Goal: Information Seeking & Learning: Find specific fact

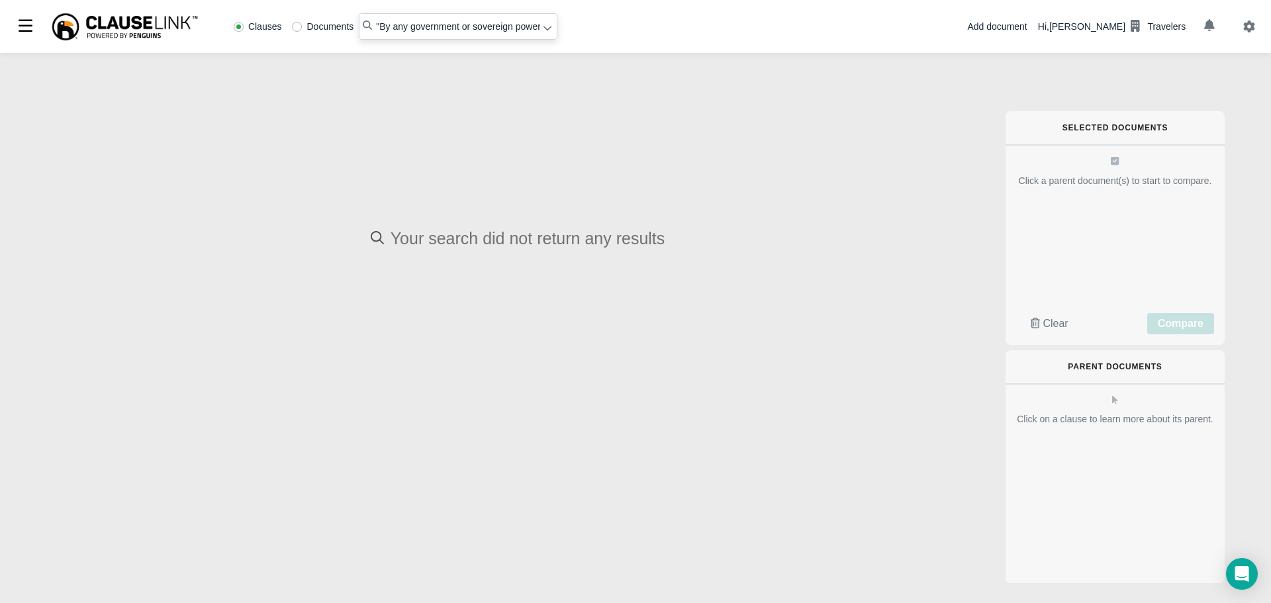
radio input "false"
radio input "true"
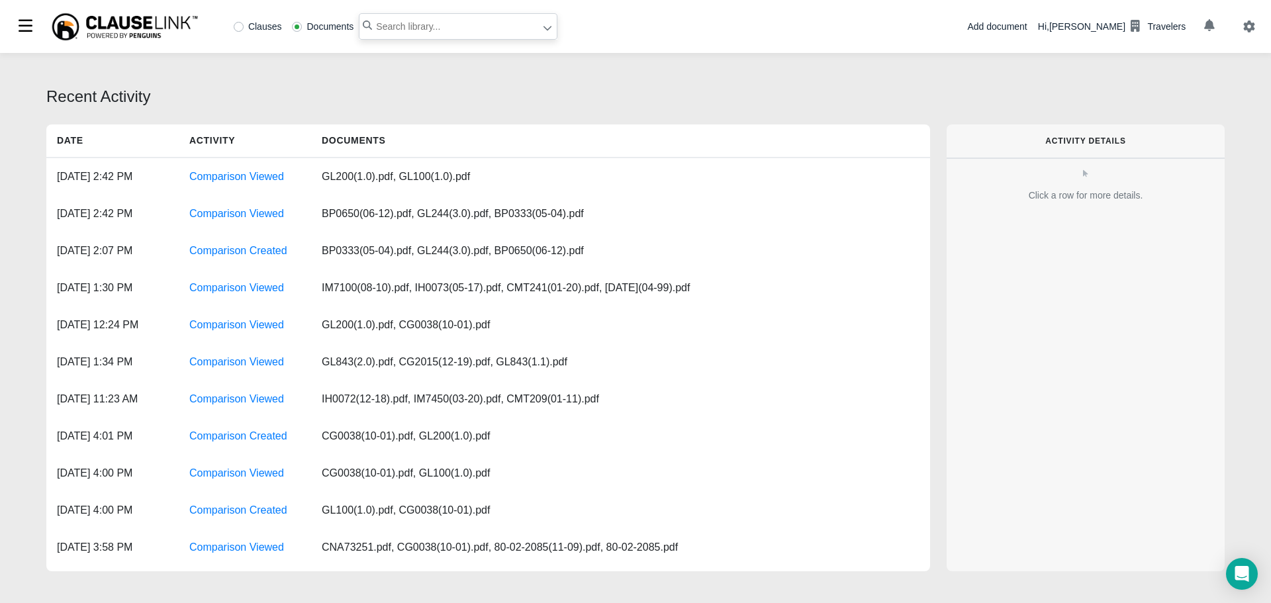
paste input "Pathogenic or Poisonous Biological or Chemical Materials"
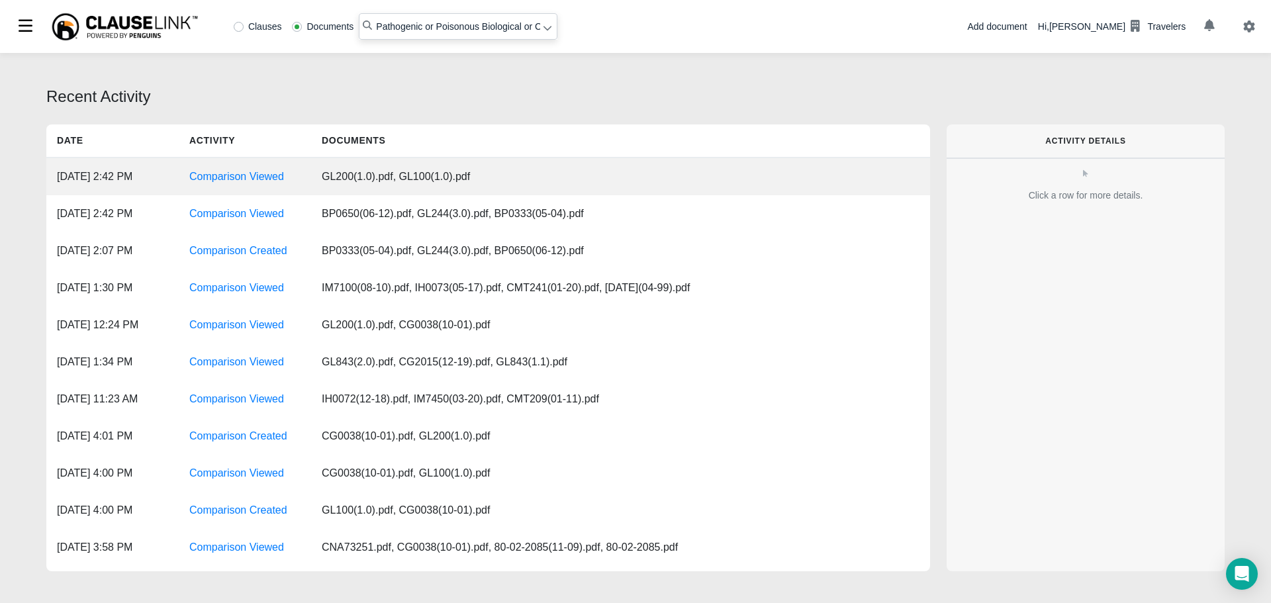
scroll to position [0, 70]
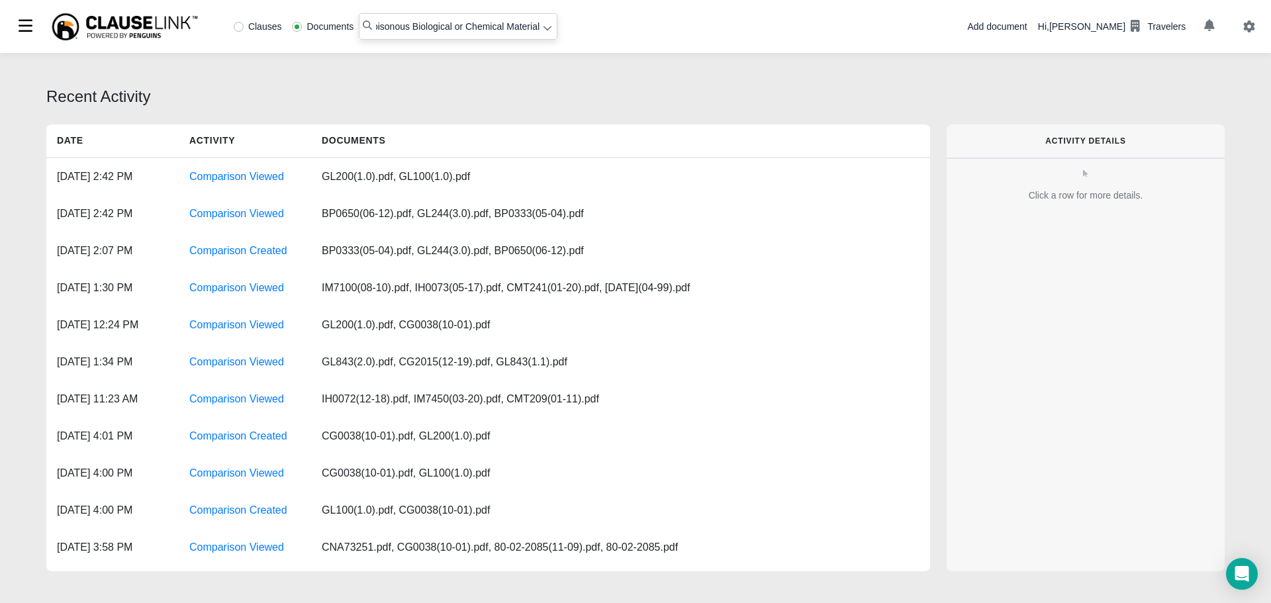
type input "Pathogenic or Poisonous Biological or Chemical Materials"
click at [243, 23] on label "Clauses" at bounding box center [258, 26] width 48 height 9
radio input "true"
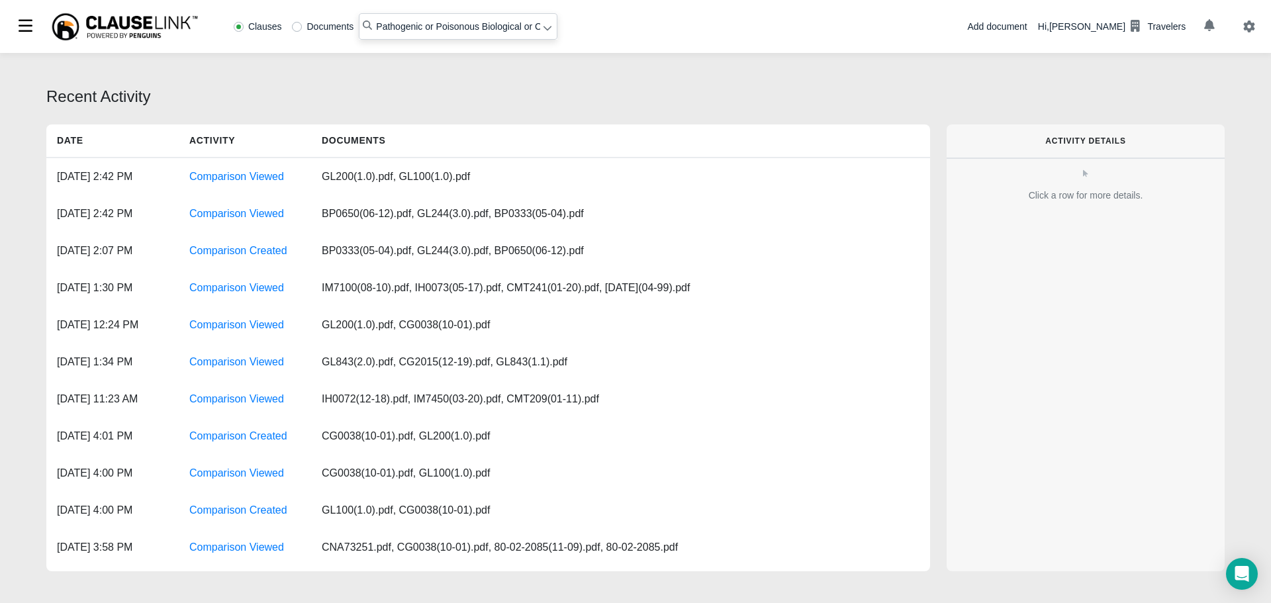
click at [374, 24] on input "Pathogenic or Poisonous Biological or Chemical Materials" at bounding box center [458, 26] width 199 height 26
type input ""Pathogenic or Poisonous Biological or Chemical Materials""
click at [546, 30] on icon at bounding box center [547, 27] width 9 height 9
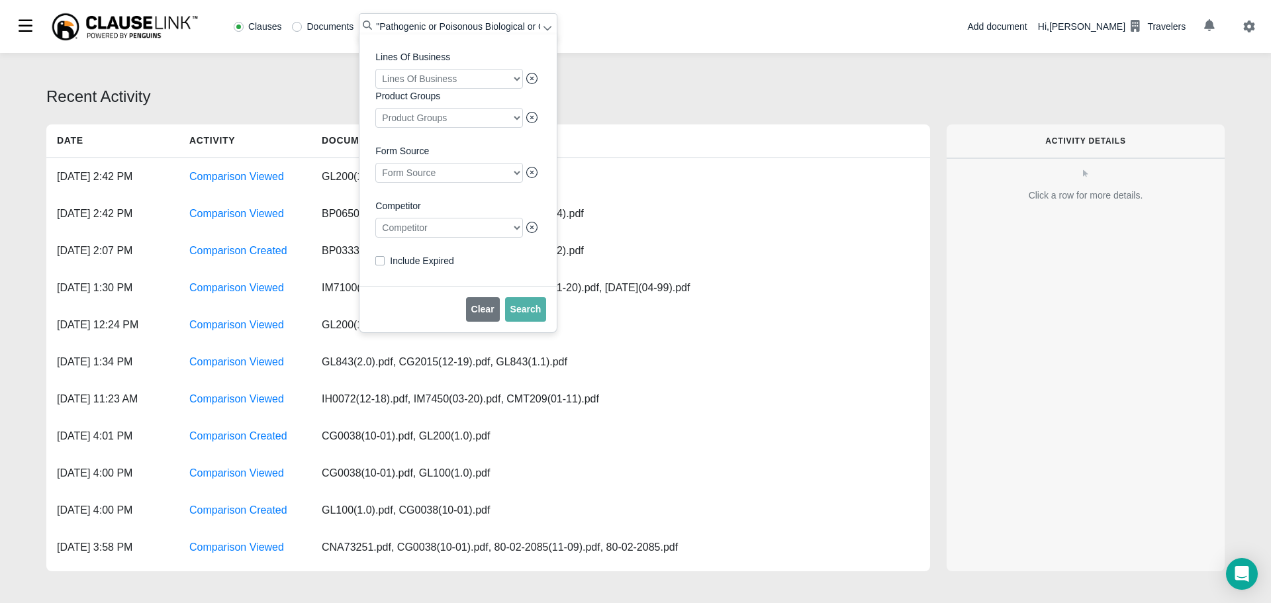
click at [517, 232] on div at bounding box center [449, 228] width 148 height 20
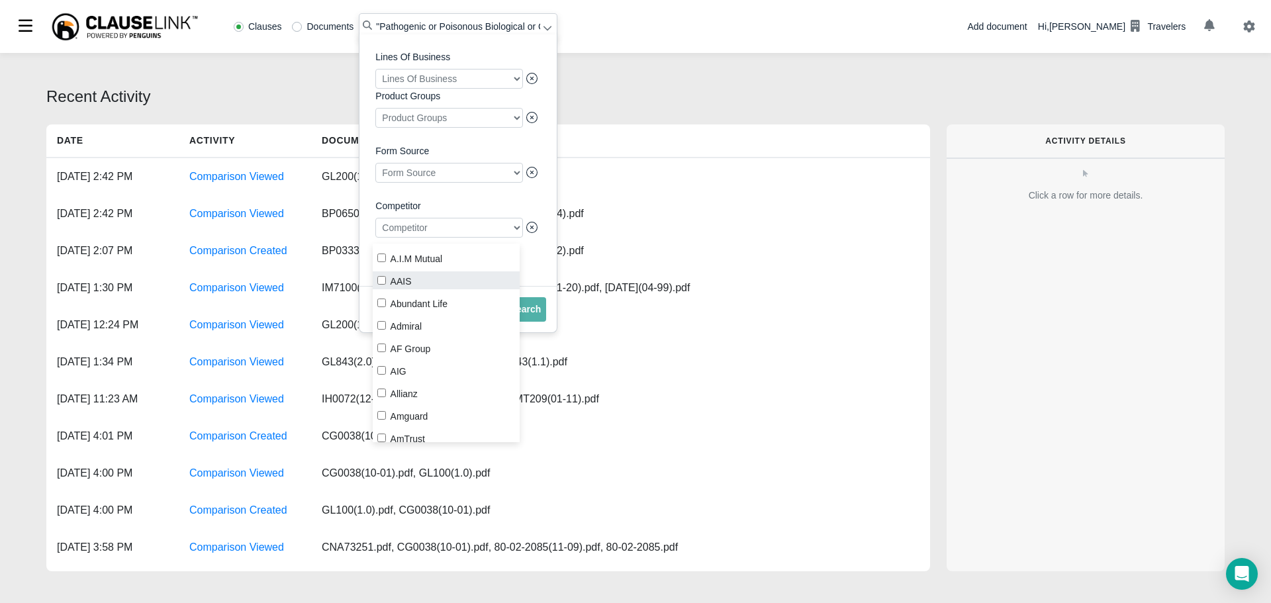
click at [380, 282] on input "AAIS" at bounding box center [381, 280] width 9 height 9
checkbox input "true"
click at [538, 314] on span "Search" at bounding box center [525, 309] width 31 height 11
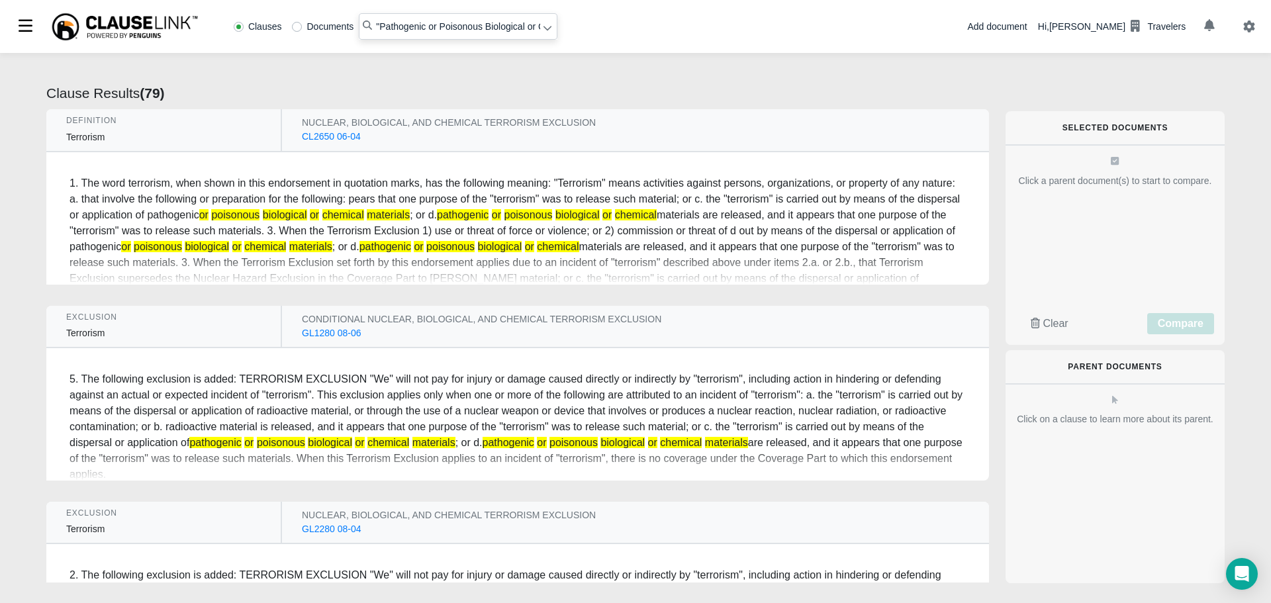
click at [315, 138] on div "CL2650 06-04" at bounding box center [331, 137] width 59 height 14
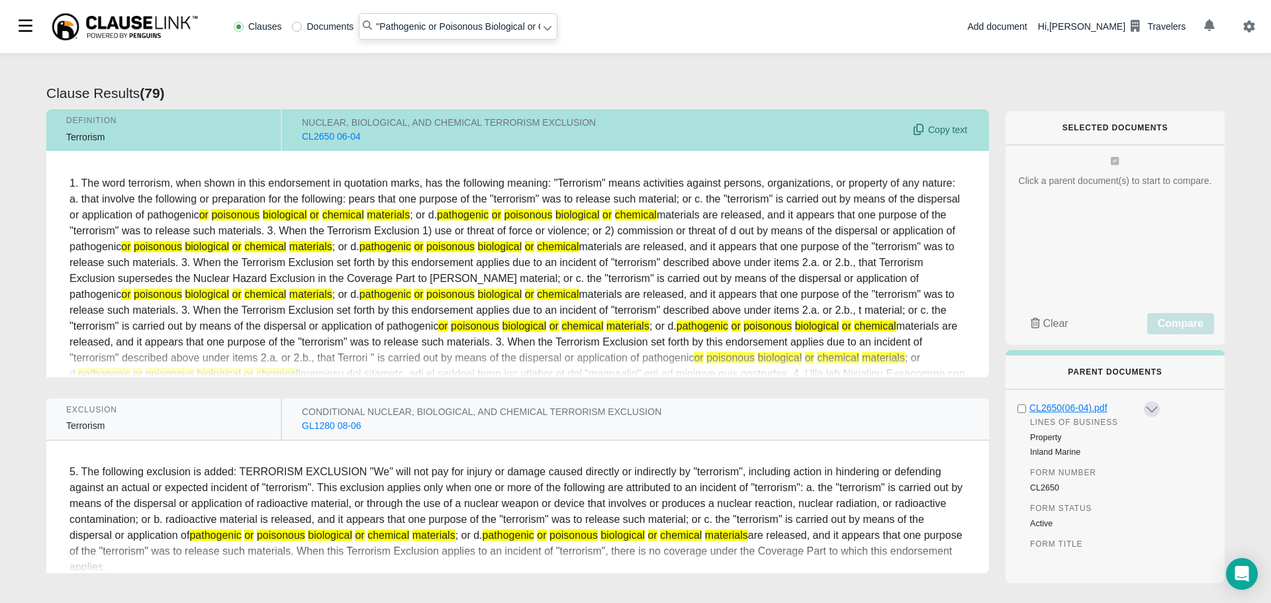
click at [1074, 404] on div "CL2650(06-04).pdf" at bounding box center [1085, 408] width 113 height 14
radio input "false"
radio input "true"
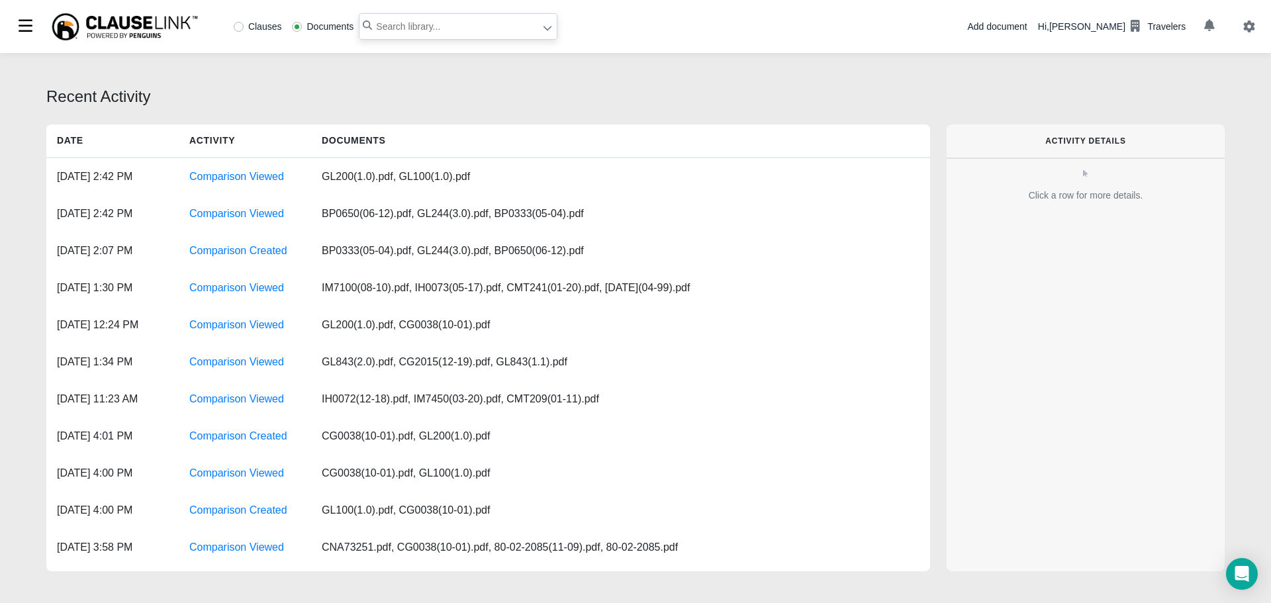
paste input "discharge, dispersal, seepage, migration, release, escape"
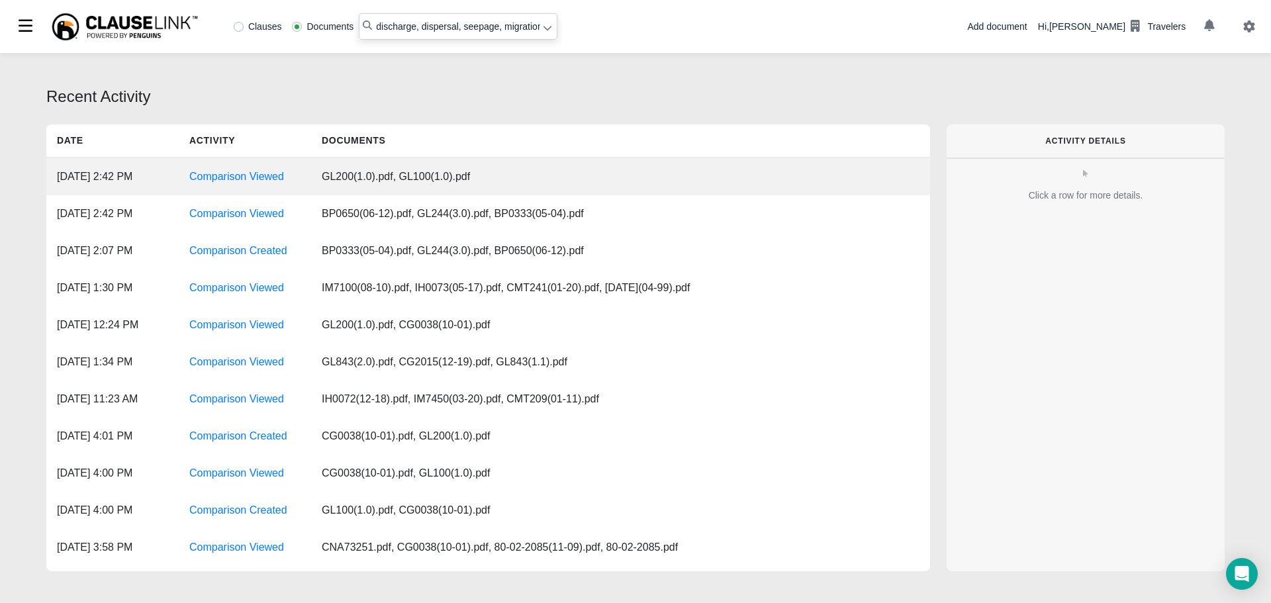
scroll to position [0, 67]
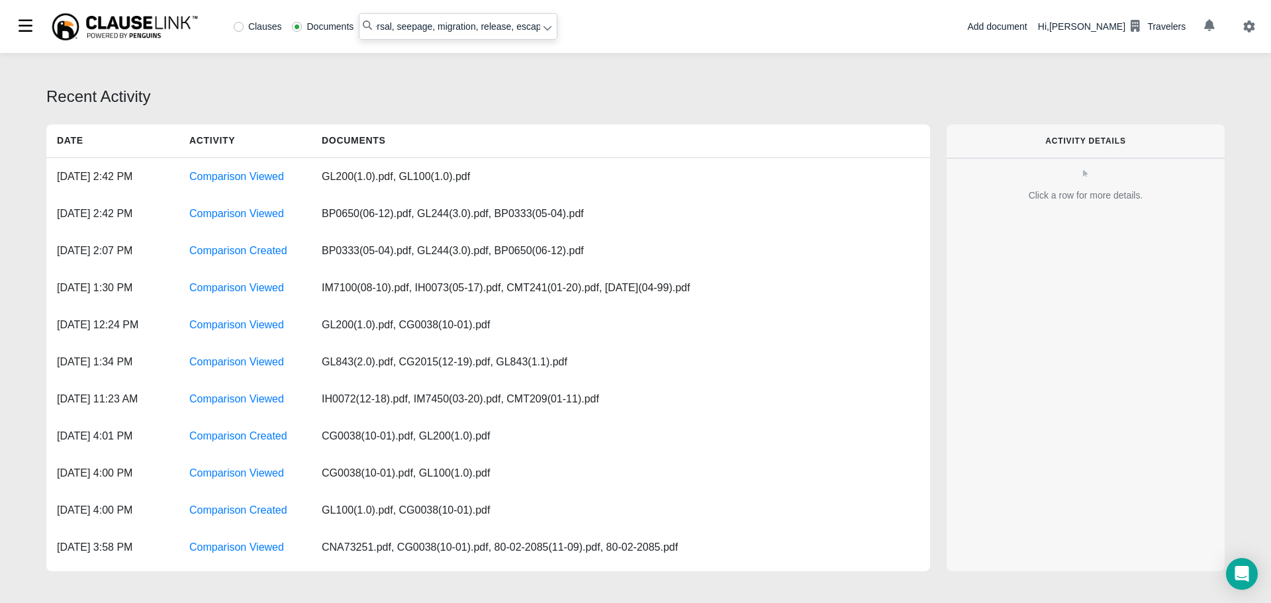
type input "discharge, dispersal, seepage, migration, release, escape"
click at [239, 26] on label "Clauses" at bounding box center [258, 26] width 48 height 9
radio input "true"
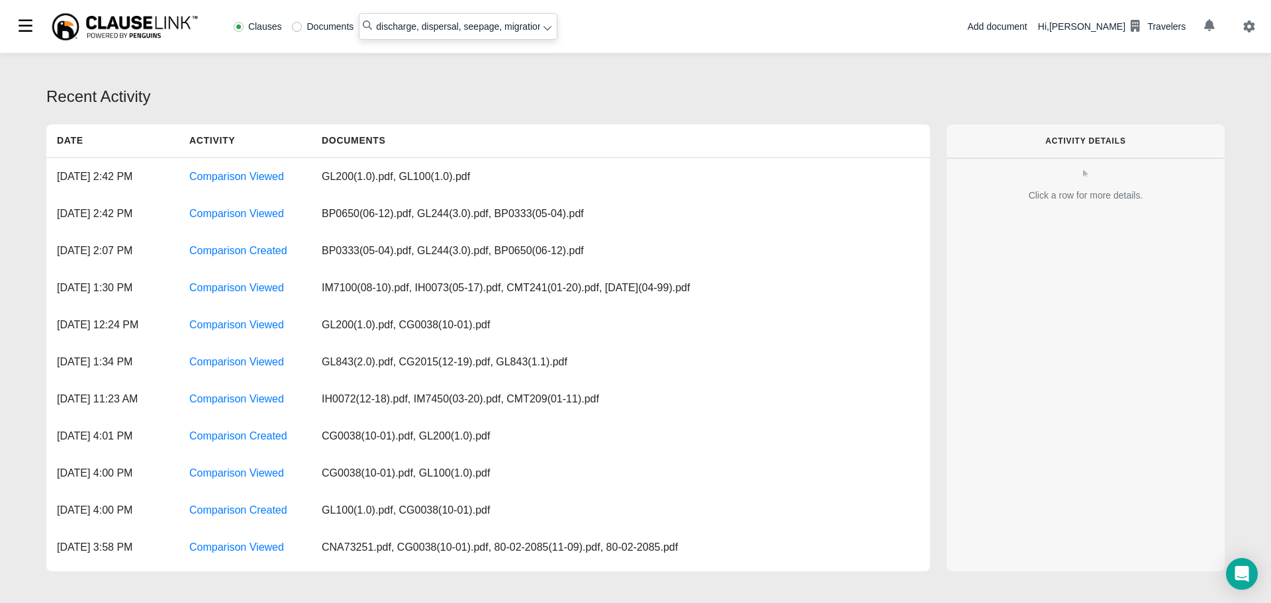
click at [486, 24] on input "discharge, dispersal, seepage, migration, release, escape" at bounding box center [458, 26] width 199 height 26
type input ""discharge, dispersal, seepage, migration, release, escape""
click at [543, 30] on icon at bounding box center [547, 27] width 9 height 9
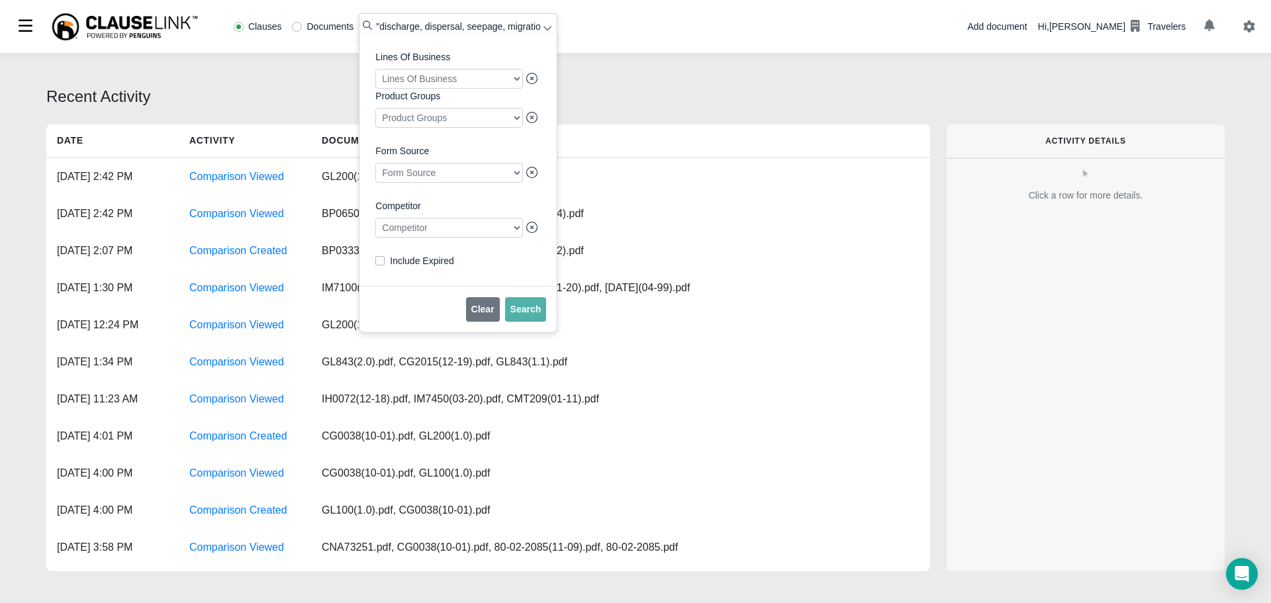
click at [442, 238] on div at bounding box center [449, 228] width 148 height 20
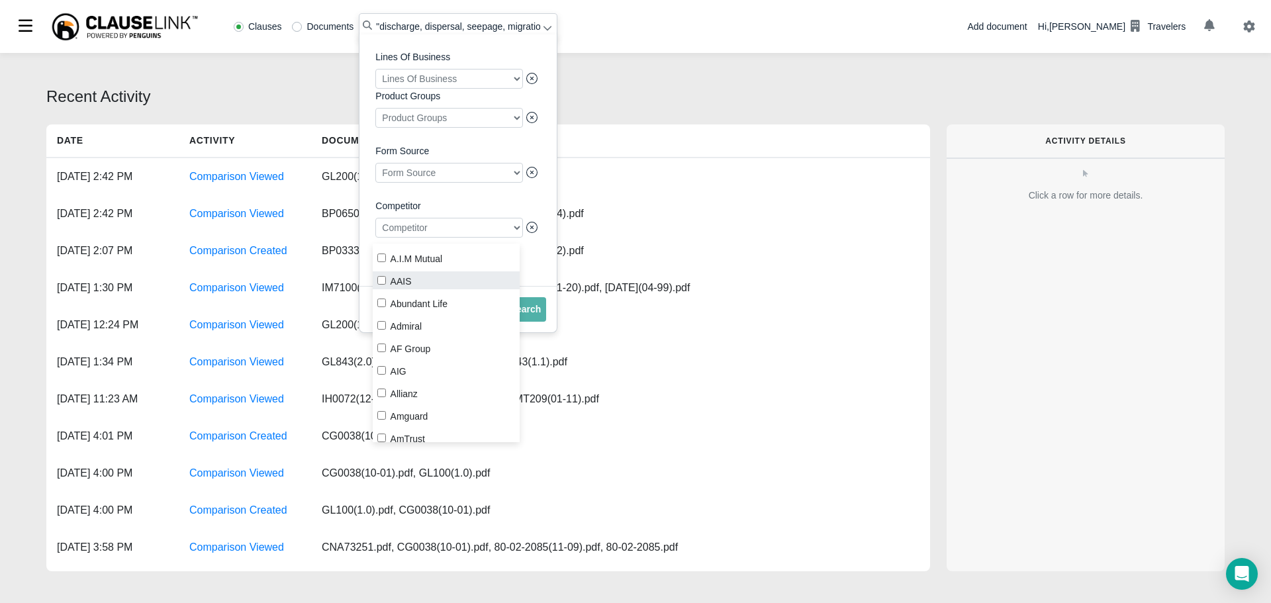
click at [388, 285] on label "AAIS" at bounding box center [447, 280] width 148 height 18
checkbox input "true"
click at [541, 322] on button "Search" at bounding box center [526, 309] width 42 height 24
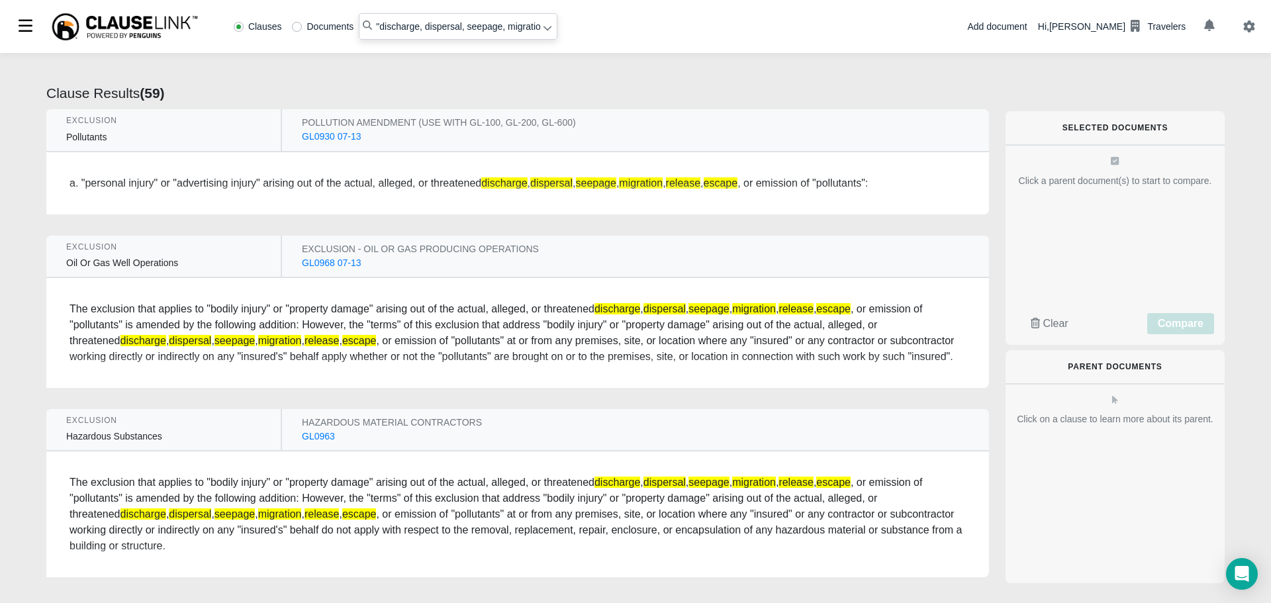
click at [320, 142] on div "GL0930 07-13" at bounding box center [332, 137] width 60 height 14
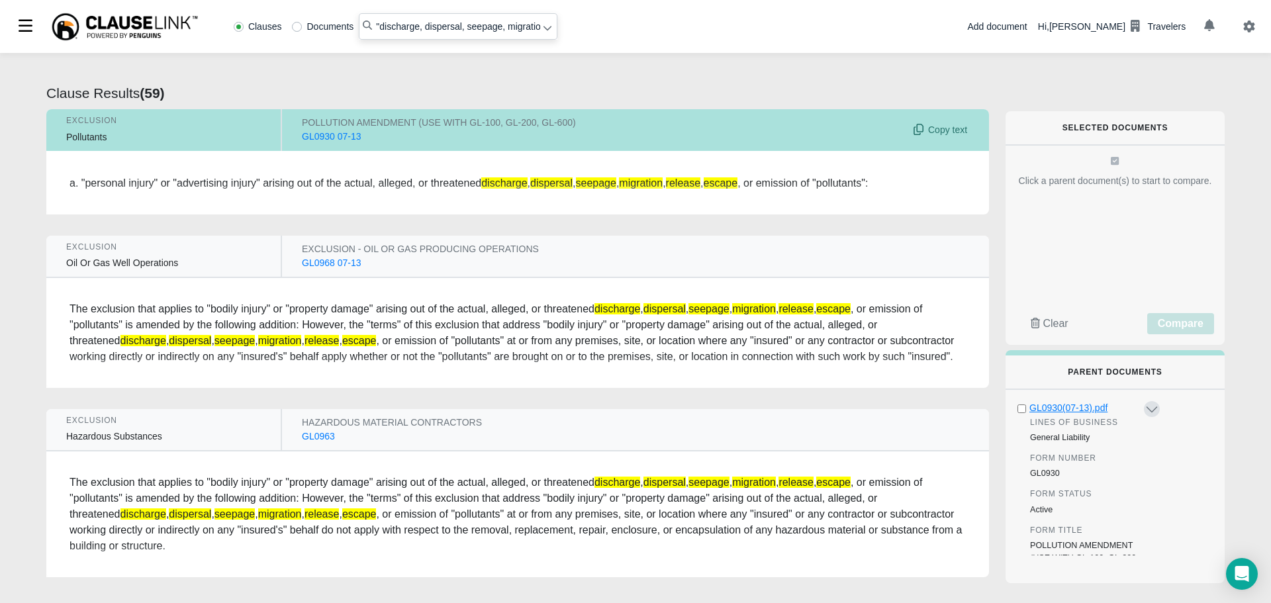
click at [1065, 409] on div "GL0930(07-13).pdf" at bounding box center [1085, 408] width 113 height 14
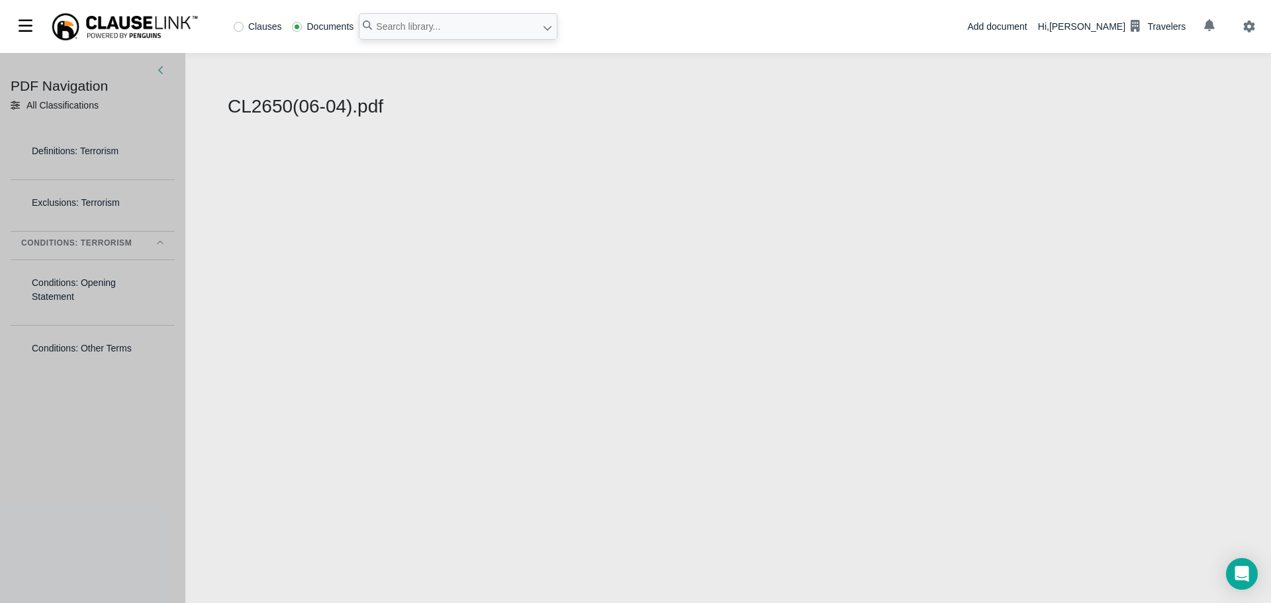
select select "1"
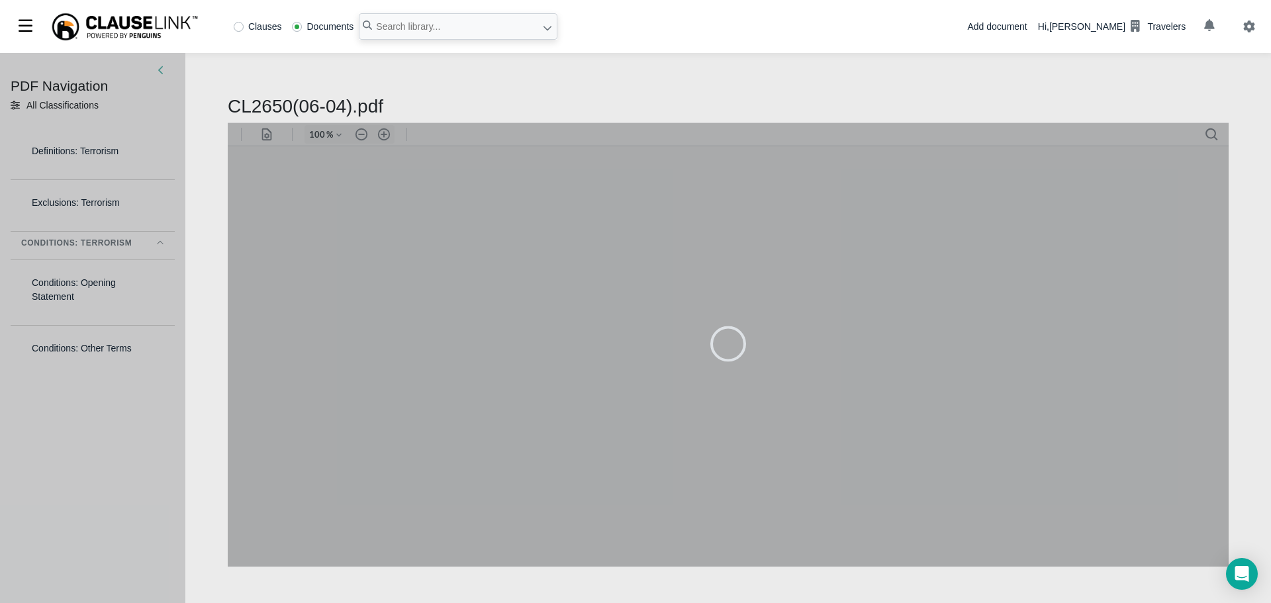
type input "79"
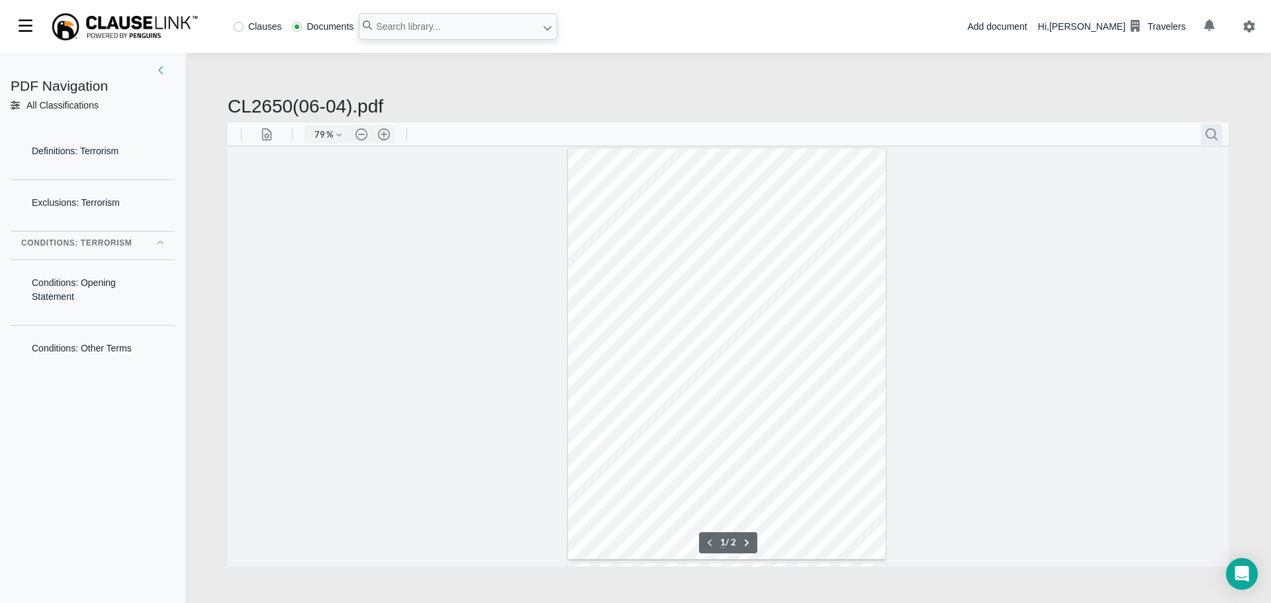
click at [1209, 131] on button ".cls-1{fill:#abb0c4;} icon - header - search" at bounding box center [1211, 133] width 21 height 21
paste input "Pathogenic or Poisonous Biological or Chemical Materials"
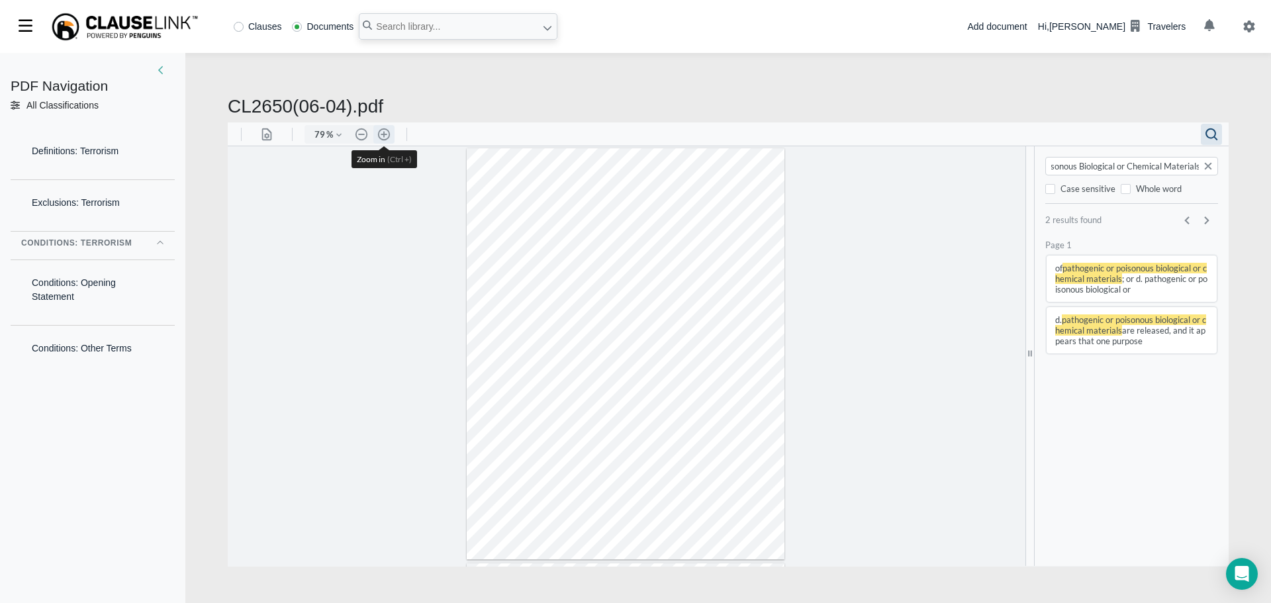
type input "Pathogenic or Poisonous Biological or Chemical Materials"
click at [383, 132] on button ".cls-1{fill:#abb0c4;} icon - header - zoom - in - line" at bounding box center [383, 133] width 21 height 19
type input "111"
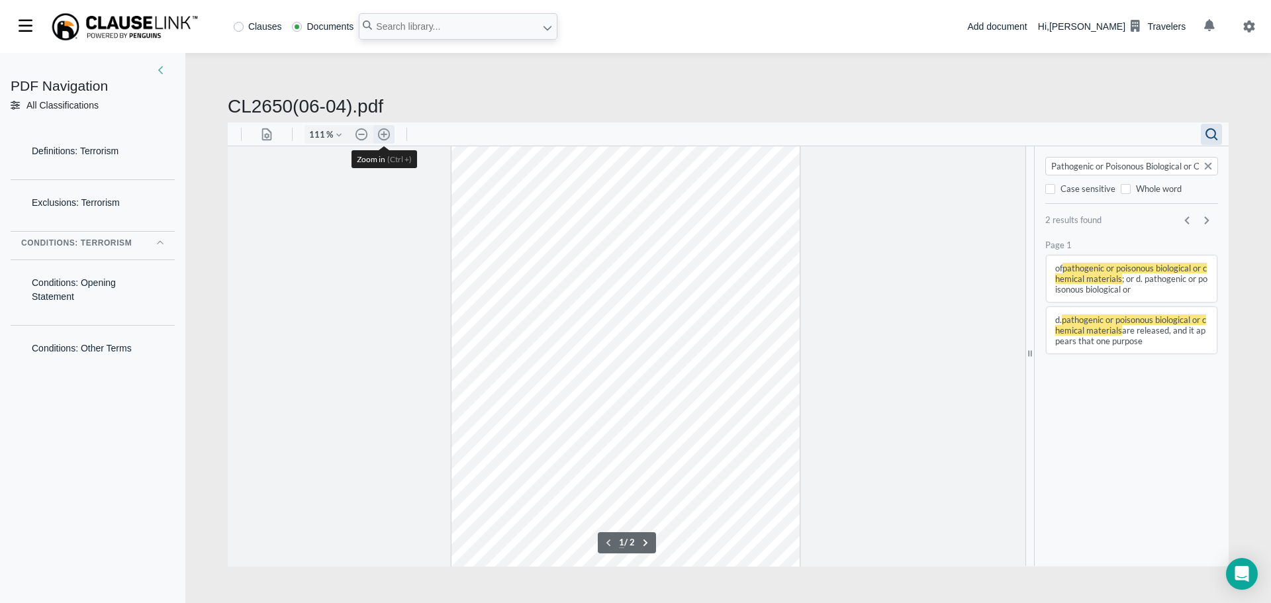
scroll to position [82, 0]
click at [844, 370] on div at bounding box center [624, 357] width 449 height 582
drag, startPoint x: 228, startPoint y: 103, endPoint x: 352, endPoint y: 99, distance: 123.8
click at [352, 99] on h2 "CL2650(06-04).pdf" at bounding box center [728, 106] width 1001 height 23
copy h2 "CL2650(06-04)"
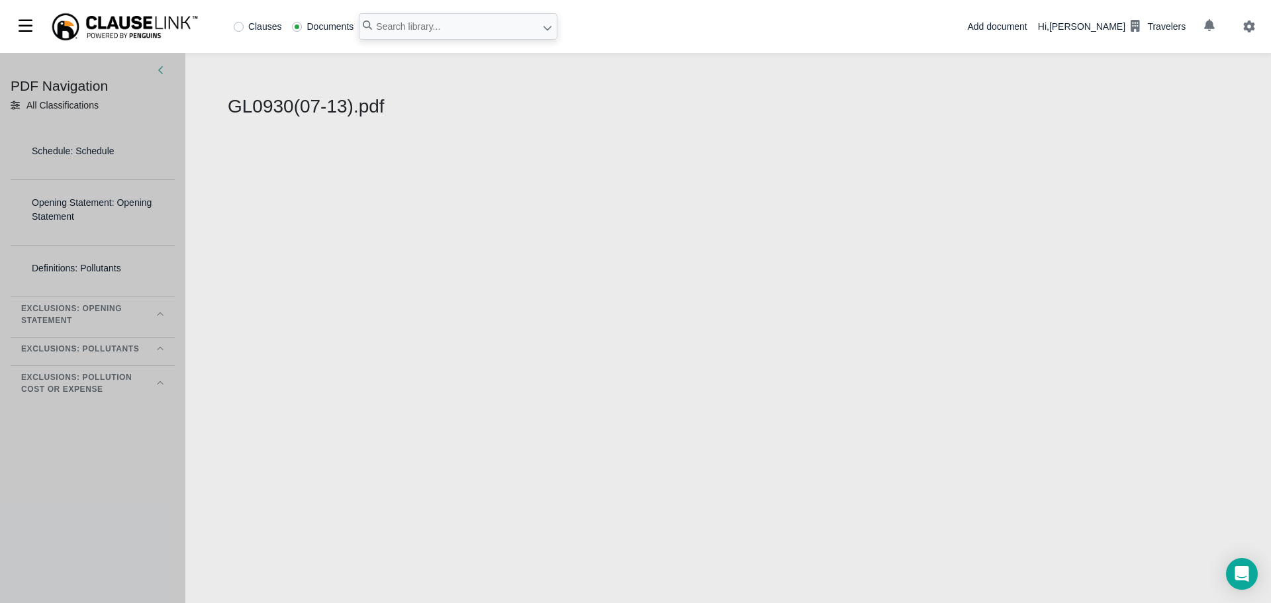
select select "1"
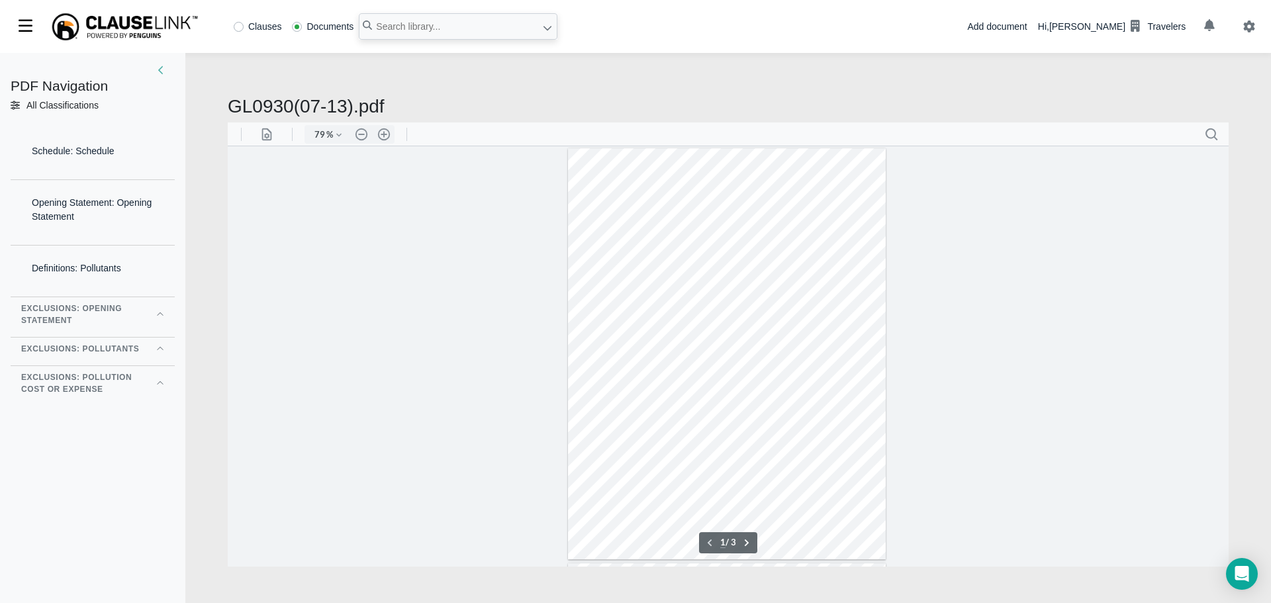
click at [248, 99] on h2 "GL0930(07-13).pdf" at bounding box center [728, 106] width 1001 height 23
drag, startPoint x: 230, startPoint y: 104, endPoint x: 347, endPoint y: 105, distance: 116.5
click at [347, 105] on h2 "GL0930(07-13).pdf" at bounding box center [728, 106] width 1001 height 23
copy h2 "GL0930(07-13)"
click at [1213, 129] on button ".cls-1{fill:#abb0c4;} icon - header - search" at bounding box center [1211, 133] width 21 height 21
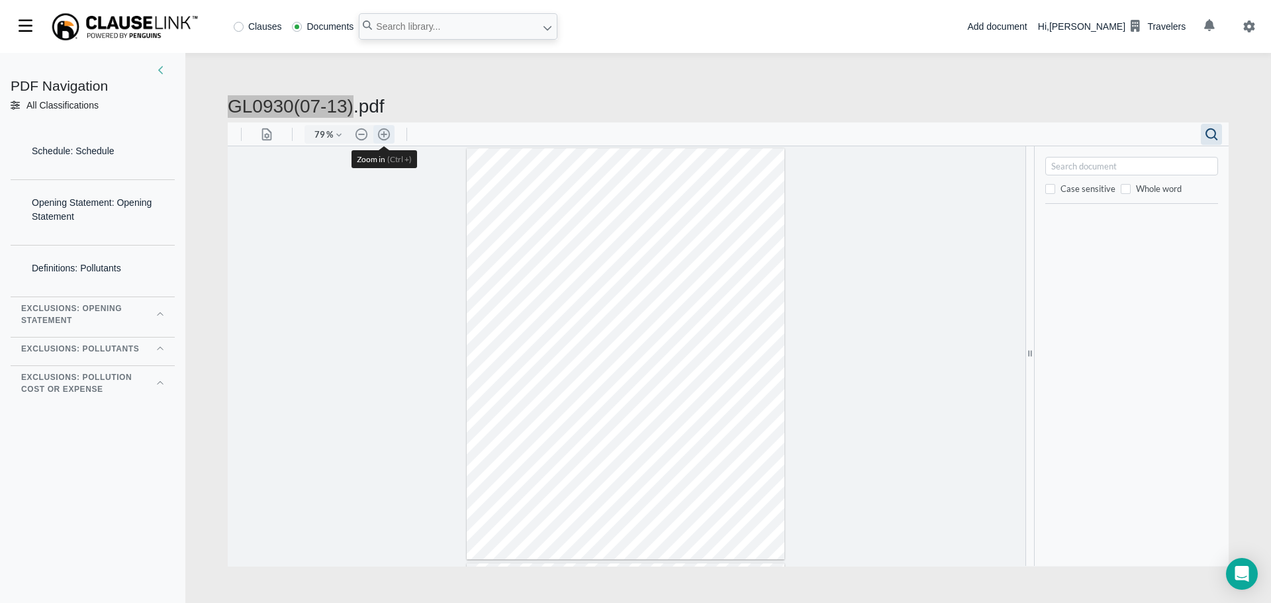
click at [384, 133] on button ".cls-1{fill:#abb0c4;} icon - header - zoom - in - line" at bounding box center [383, 133] width 21 height 19
type input "111"
